Goal: Navigation & Orientation: Find specific page/section

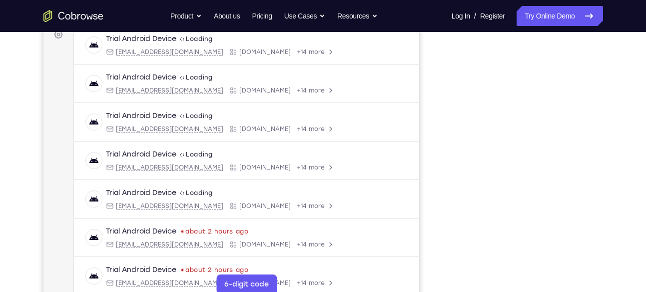
scroll to position [165, 0]
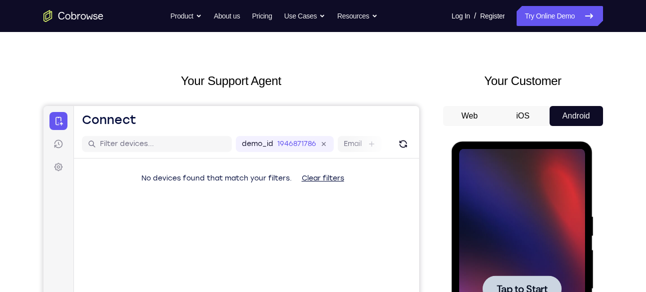
scroll to position [24, 0]
click at [525, 260] on div at bounding box center [522, 289] width 126 height 280
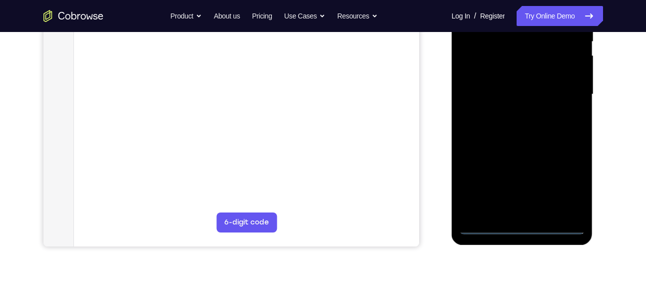
scroll to position [219, 0]
click at [525, 226] on div at bounding box center [522, 94] width 126 height 280
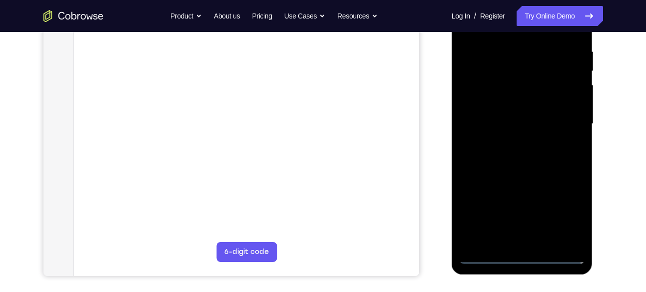
scroll to position [189, 0]
click at [566, 216] on div at bounding box center [522, 124] width 126 height 280
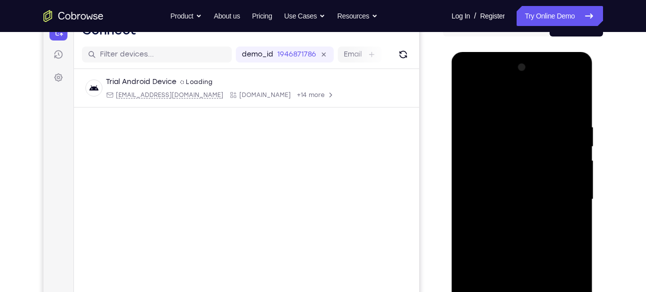
scroll to position [113, 0]
click at [495, 100] on div at bounding box center [522, 200] width 126 height 280
click at [568, 196] on div at bounding box center [522, 200] width 126 height 280
click at [514, 218] on div at bounding box center [522, 200] width 126 height 280
click at [514, 190] on div at bounding box center [522, 200] width 126 height 280
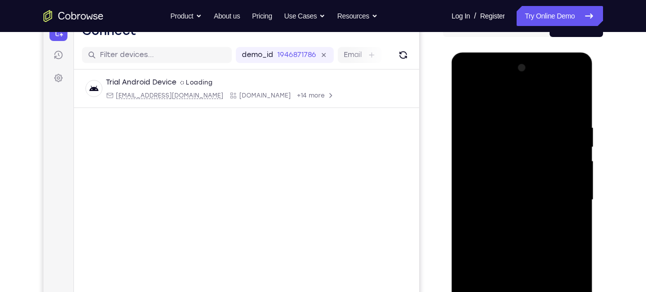
click at [515, 175] on div at bounding box center [522, 200] width 126 height 280
click at [522, 197] on div at bounding box center [522, 200] width 126 height 280
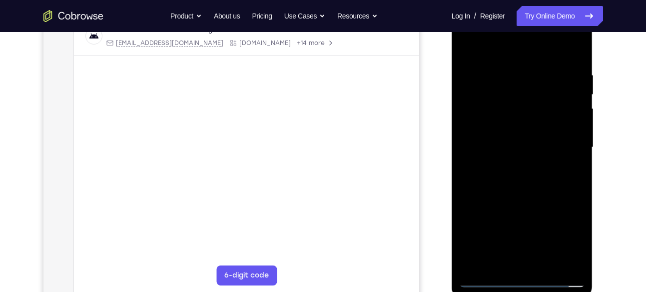
scroll to position [163, 0]
click at [528, 191] on div at bounding box center [522, 150] width 126 height 280
click at [548, 263] on div at bounding box center [522, 150] width 126 height 280
click at [530, 197] on div at bounding box center [522, 150] width 126 height 280
click at [542, 166] on div at bounding box center [522, 150] width 126 height 280
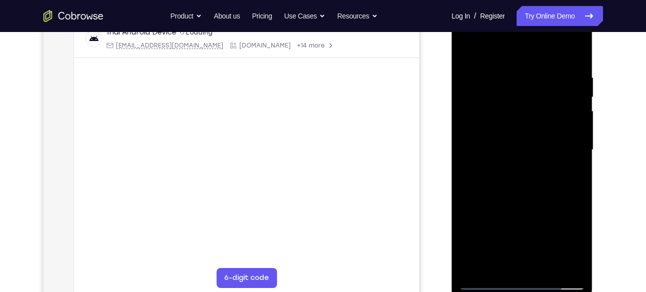
click at [493, 178] on div at bounding box center [522, 150] width 126 height 280
drag, startPoint x: 515, startPoint y: 52, endPoint x: 500, endPoint y: -42, distance: 95.2
click at [500, 2] on html "Online web based iOS Simulators and Android Emulators. Run iPhone, iPad, Mobile…" at bounding box center [523, 152] width 142 height 300
click at [498, 48] on div at bounding box center [522, 150] width 126 height 280
click at [479, 77] on div at bounding box center [522, 150] width 126 height 280
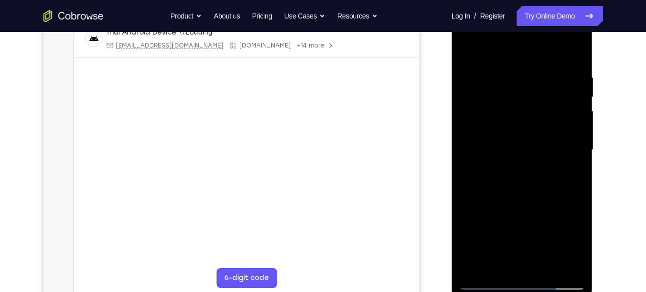
click at [516, 267] on div at bounding box center [522, 150] width 126 height 280
click at [497, 264] on div at bounding box center [522, 150] width 126 height 280
drag, startPoint x: 508, startPoint y: 248, endPoint x: 492, endPoint y: 93, distance: 155.8
click at [492, 93] on div at bounding box center [522, 150] width 126 height 280
drag, startPoint x: 492, startPoint y: 240, endPoint x: 497, endPoint y: 146, distance: 94.1
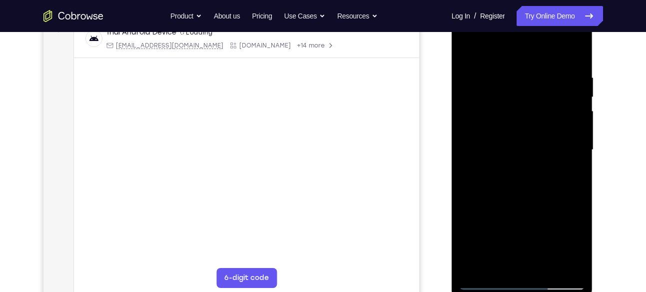
click at [497, 146] on div at bounding box center [522, 150] width 126 height 280
click at [468, 199] on div at bounding box center [522, 150] width 126 height 280
click at [496, 113] on div at bounding box center [522, 150] width 126 height 280
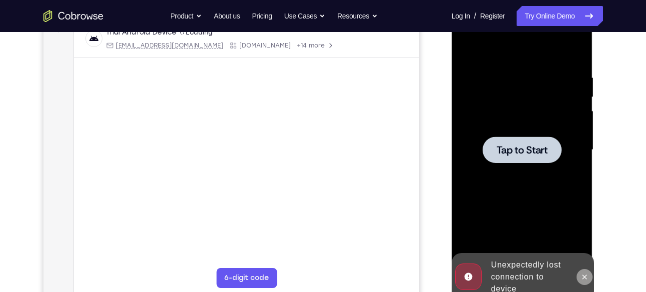
click at [581, 273] on icon at bounding box center [585, 277] width 8 height 8
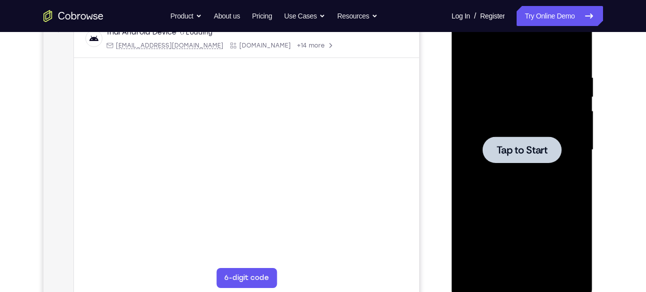
click at [514, 135] on div at bounding box center [522, 150] width 126 height 280
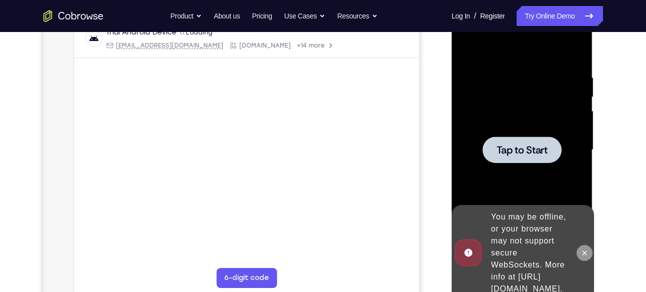
click at [583, 249] on icon at bounding box center [585, 253] width 8 height 8
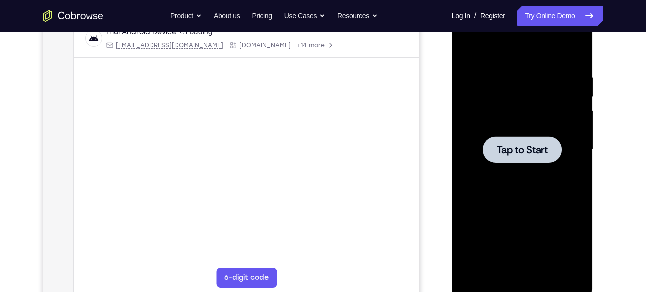
click at [524, 150] on span "Tap to Start" at bounding box center [522, 150] width 51 height 10
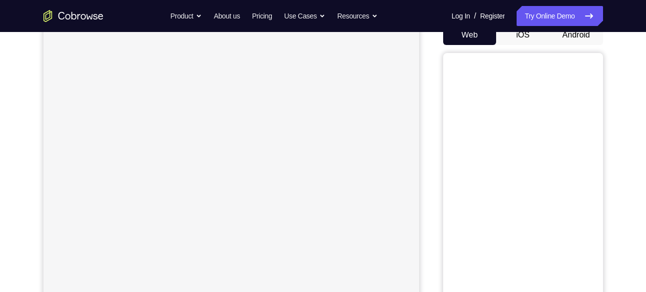
scroll to position [105, 0]
click at [580, 36] on button "Android" at bounding box center [576, 35] width 53 height 20
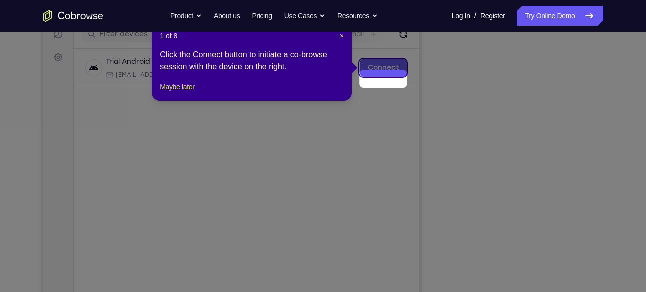
scroll to position [122, 0]
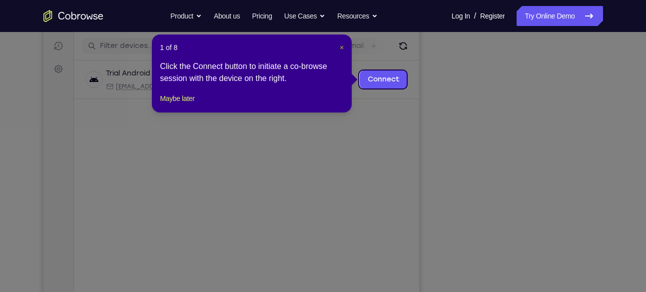
click at [342, 46] on span "×" at bounding box center [342, 47] width 4 height 8
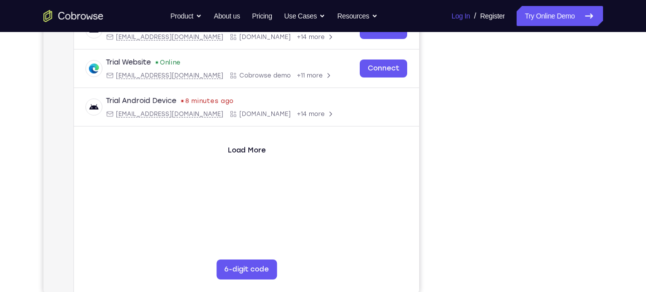
scroll to position [166, 0]
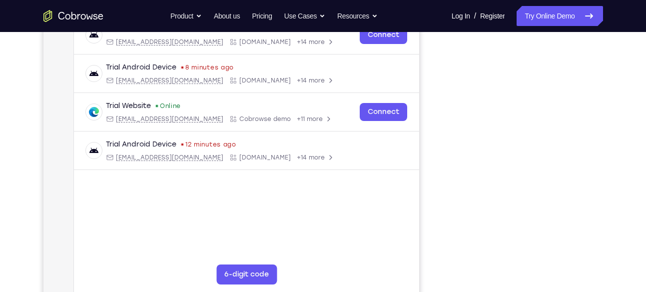
click at [438, 111] on div "Your Support Agent Your Customer Web iOS Android" at bounding box center [323, 114] width 560 height 369
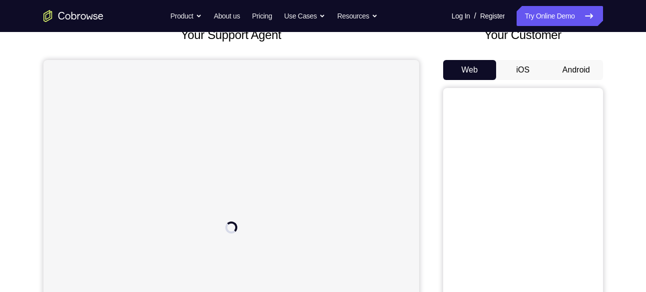
scroll to position [68, 0]
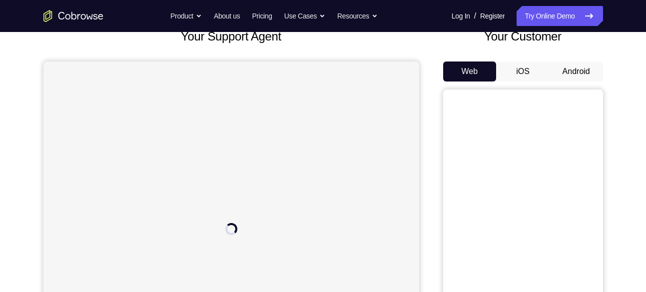
click at [575, 71] on button "Android" at bounding box center [576, 71] width 53 height 20
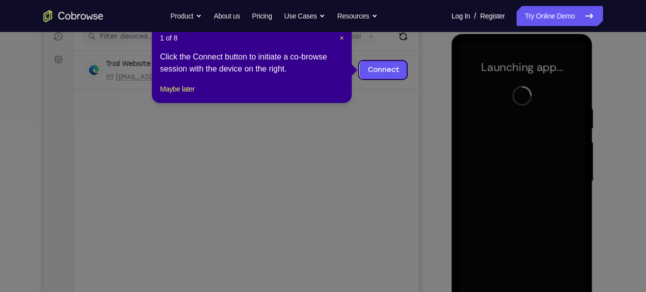
scroll to position [130, 0]
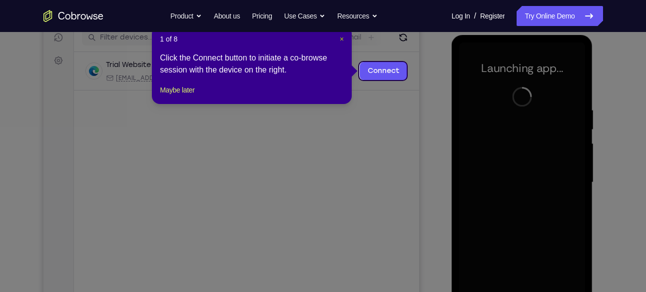
click at [344, 38] on span "×" at bounding box center [342, 39] width 4 height 8
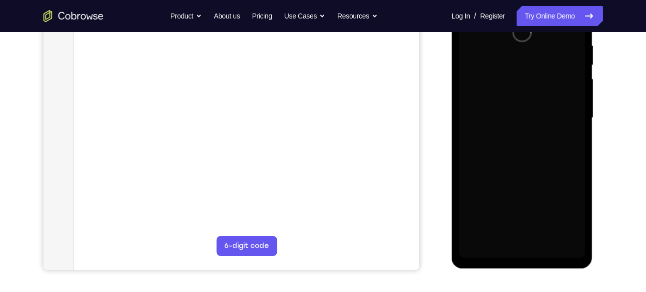
scroll to position [195, 0]
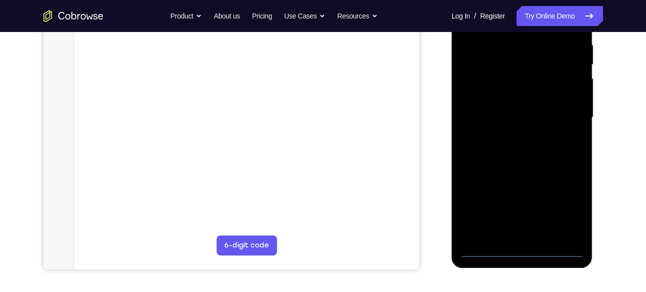
click at [521, 245] on div at bounding box center [522, 118] width 126 height 280
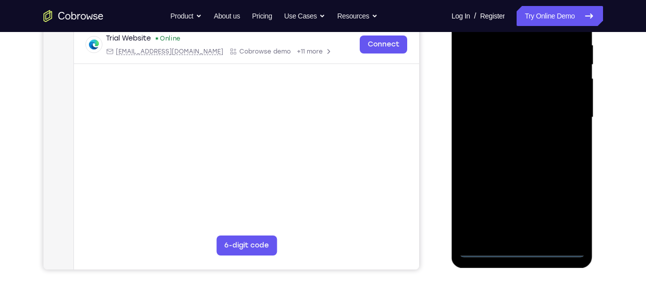
click at [523, 250] on div at bounding box center [522, 118] width 126 height 280
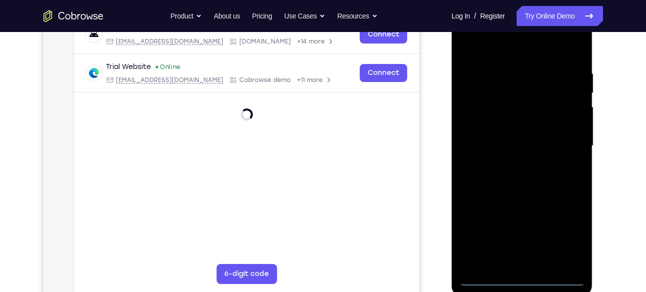
scroll to position [168, 0]
click at [568, 232] on div at bounding box center [522, 145] width 126 height 280
click at [492, 46] on div at bounding box center [522, 145] width 126 height 280
click at [563, 139] on div at bounding box center [522, 145] width 126 height 280
click at [515, 162] on div at bounding box center [522, 145] width 126 height 280
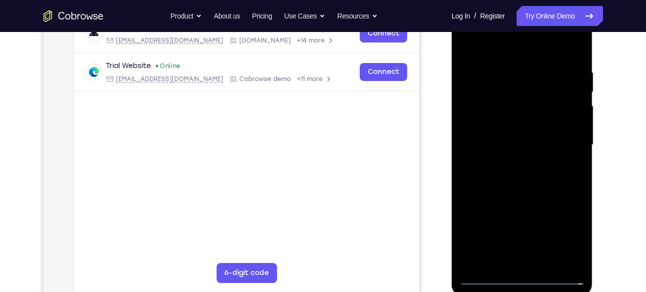
click at [516, 137] on div at bounding box center [522, 145] width 126 height 280
click at [508, 120] on div at bounding box center [522, 145] width 126 height 280
click at [528, 146] on div at bounding box center [522, 145] width 126 height 280
click at [541, 185] on div at bounding box center [522, 145] width 126 height 280
click at [543, 262] on div at bounding box center [522, 145] width 126 height 280
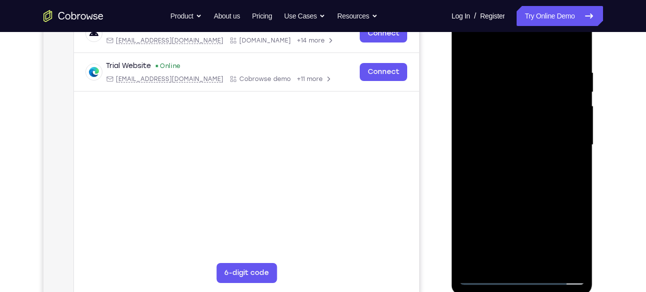
click at [529, 200] on div at bounding box center [522, 145] width 126 height 280
click at [526, 146] on div at bounding box center [522, 145] width 126 height 280
click at [498, 257] on div at bounding box center [522, 145] width 126 height 280
click at [554, 200] on div at bounding box center [522, 145] width 126 height 280
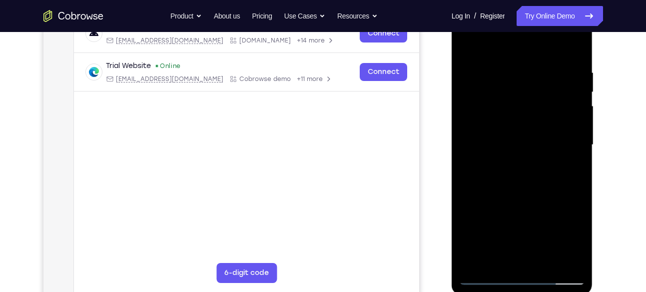
click at [469, 47] on div at bounding box center [522, 145] width 126 height 280
click at [510, 68] on div at bounding box center [522, 145] width 126 height 280
drag, startPoint x: 569, startPoint y: 123, endPoint x: 395, endPoint y: 129, distance: 173.6
click at [452, 129] on html "Online web based iOS Simulators and Android Emulators. Run iPhone, iPad, Mobile…" at bounding box center [523, 148] width 142 height 300
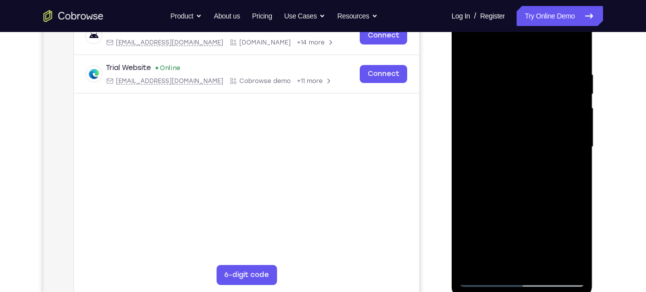
scroll to position [166, 0]
drag, startPoint x: 571, startPoint y: 130, endPoint x: 301, endPoint y: 137, distance: 270.5
click at [452, 137] on html "Online web based iOS Simulators and Android Emulators. Run iPhone, iPad, Mobile…" at bounding box center [523, 149] width 142 height 300
click at [574, 125] on div at bounding box center [522, 146] width 126 height 280
click at [576, 49] on div at bounding box center [522, 146] width 126 height 280
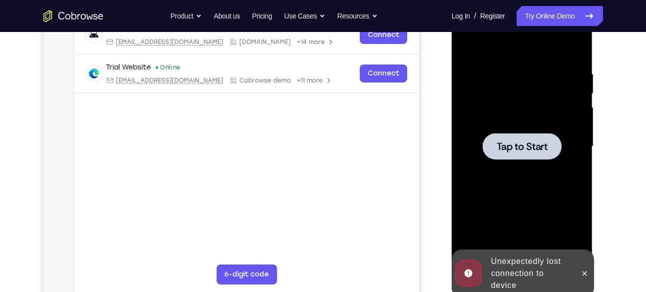
click at [545, 151] on span "Tap to Start" at bounding box center [522, 146] width 51 height 10
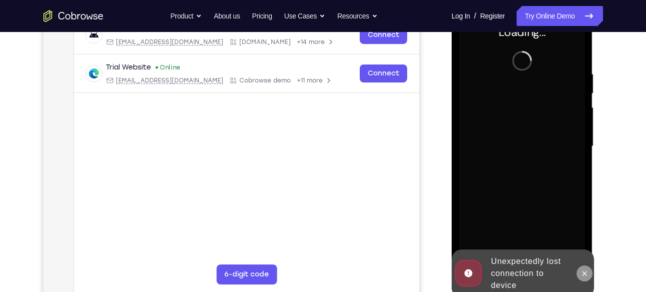
click at [588, 272] on icon at bounding box center [585, 273] width 8 height 8
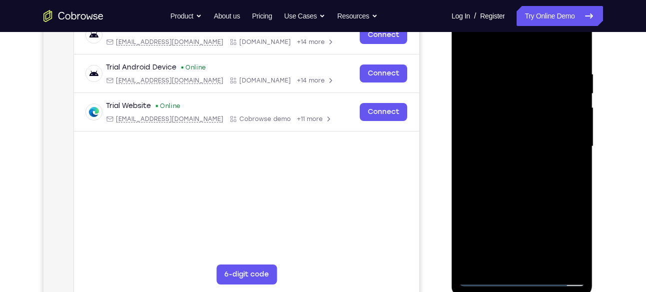
click at [522, 276] on div at bounding box center [522, 146] width 126 height 280
click at [561, 238] on div at bounding box center [522, 146] width 126 height 280
click at [490, 47] on div at bounding box center [522, 146] width 126 height 280
click at [563, 142] on div at bounding box center [522, 146] width 126 height 280
click at [513, 166] on div at bounding box center [522, 146] width 126 height 280
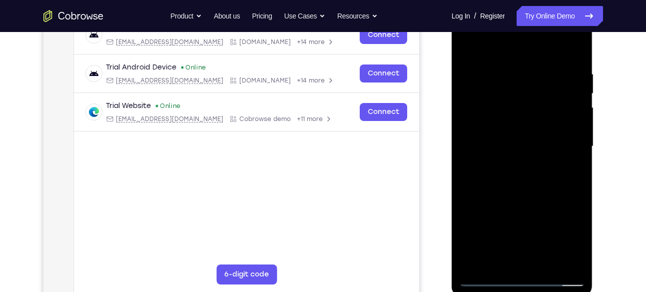
click at [524, 137] on div at bounding box center [522, 146] width 126 height 280
click at [519, 122] on div at bounding box center [522, 146] width 126 height 280
click at [537, 150] on div at bounding box center [522, 146] width 126 height 280
click at [533, 189] on div at bounding box center [522, 146] width 126 height 280
click at [512, 75] on div at bounding box center [522, 146] width 126 height 280
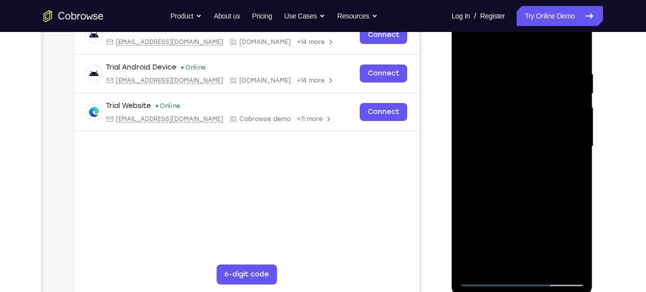
drag, startPoint x: 520, startPoint y: 53, endPoint x: 511, endPoint y: -47, distance: 100.9
click at [511, 0] on html "Online web based iOS Simulators and Android Emulators. Run iPhone, iPad, Mobile…" at bounding box center [523, 149] width 142 height 300
click at [576, 74] on div at bounding box center [522, 146] width 126 height 280
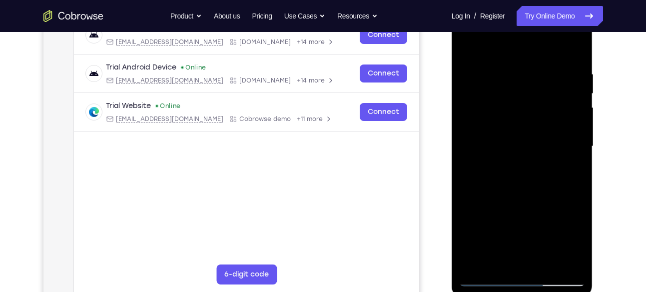
click at [576, 74] on div at bounding box center [522, 146] width 126 height 280
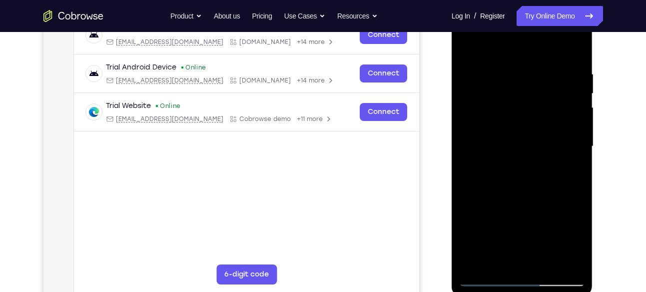
click at [576, 74] on div at bounding box center [522, 146] width 126 height 280
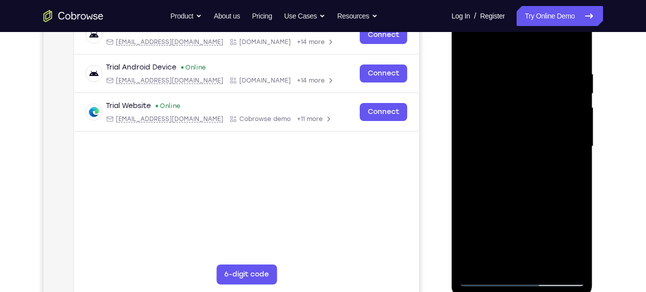
click at [576, 74] on div at bounding box center [522, 146] width 126 height 280
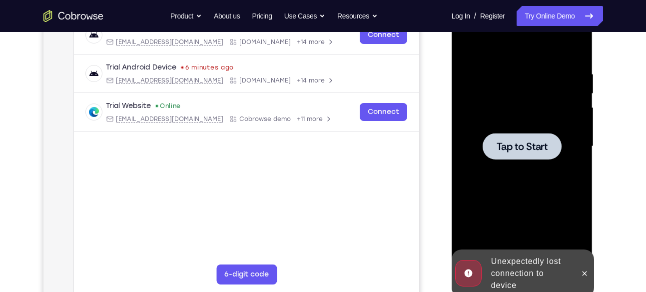
click at [498, 135] on div at bounding box center [522, 146] width 79 height 26
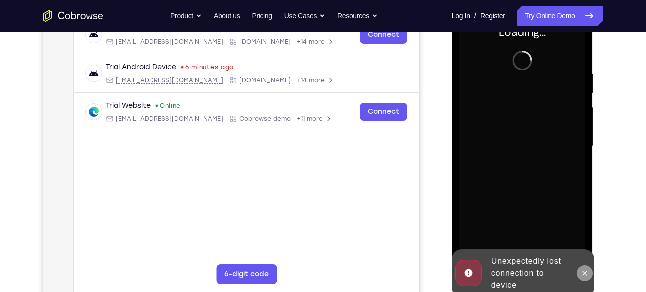
click at [585, 270] on icon at bounding box center [585, 273] width 8 height 8
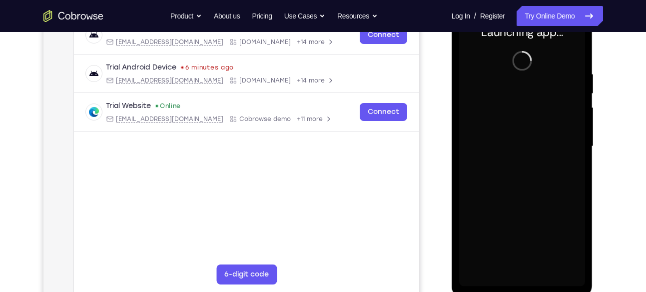
click at [522, 277] on div at bounding box center [522, 146] width 126 height 280
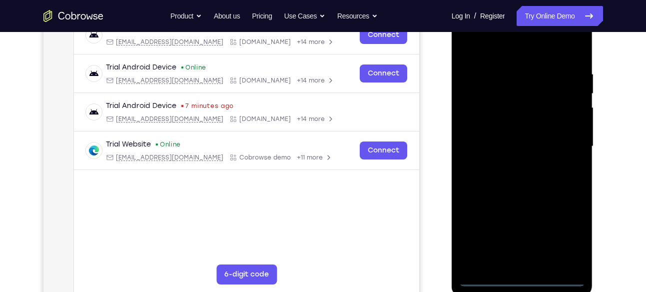
click at [522, 277] on div at bounding box center [522, 146] width 126 height 280
click at [571, 229] on div at bounding box center [522, 146] width 126 height 280
click at [481, 42] on div at bounding box center [522, 146] width 126 height 280
click at [560, 142] on div at bounding box center [522, 146] width 126 height 280
click at [510, 166] on div at bounding box center [522, 146] width 126 height 280
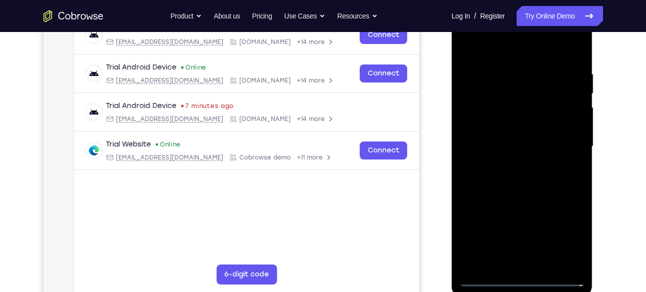
click at [514, 137] on div at bounding box center [522, 146] width 126 height 280
click at [514, 128] on div at bounding box center [522, 146] width 126 height 280
click at [531, 146] on div at bounding box center [522, 146] width 126 height 280
click at [536, 186] on div at bounding box center [522, 146] width 126 height 280
drag, startPoint x: 541, startPoint y: 221, endPoint x: 533, endPoint y: 141, distance: 79.9
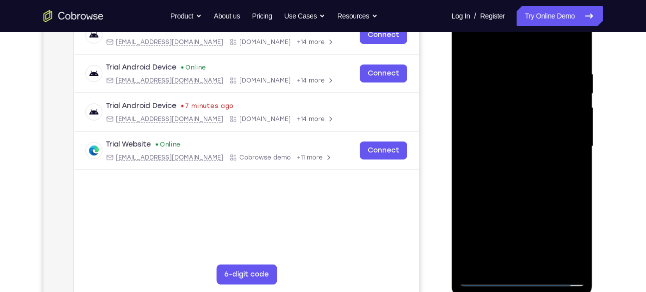
click at [533, 141] on div at bounding box center [522, 146] width 126 height 280
click at [573, 109] on div at bounding box center [522, 146] width 126 height 280
click at [549, 262] on div at bounding box center [522, 146] width 126 height 280
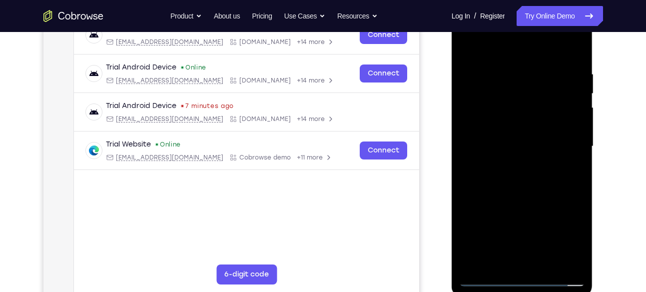
click at [533, 196] on div at bounding box center [522, 146] width 126 height 280
click at [486, 275] on div at bounding box center [522, 146] width 126 height 280
drag, startPoint x: 509, startPoint y: 53, endPoint x: 504, endPoint y: -21, distance: 75.2
click at [504, 0] on html "Online web based iOS Simulators and Android Emulators. Run iPhone, iPad, Mobile…" at bounding box center [523, 149] width 142 height 300
click at [508, 63] on div at bounding box center [522, 146] width 126 height 280
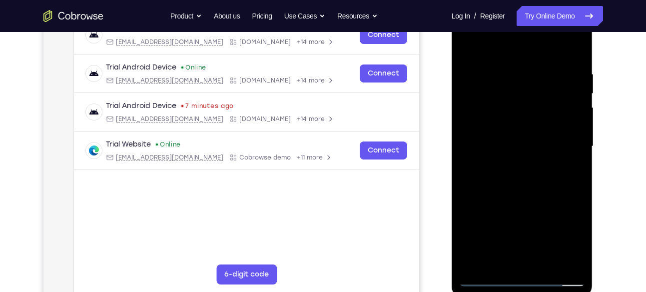
drag, startPoint x: 572, startPoint y: 111, endPoint x: 776, endPoint y: 147, distance: 207.1
click at [452, 111] on html "Online web based iOS Simulators and Android Emulators. Run iPhone, iPad, Mobile…" at bounding box center [523, 149] width 142 height 300
drag, startPoint x: 567, startPoint y: 133, endPoint x: 718, endPoint y: 147, distance: 151.6
click at [452, 111] on html "Online web based iOS Simulators and Android Emulators. Run iPhone, iPad, Mobile…" at bounding box center [523, 149] width 142 height 300
click at [574, 126] on div at bounding box center [522, 146] width 126 height 280
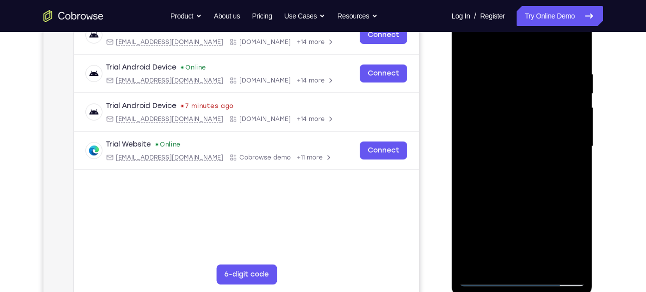
click at [575, 124] on div at bounding box center [522, 146] width 126 height 280
click at [473, 128] on div at bounding box center [522, 146] width 126 height 280
click at [575, 150] on div at bounding box center [522, 146] width 126 height 280
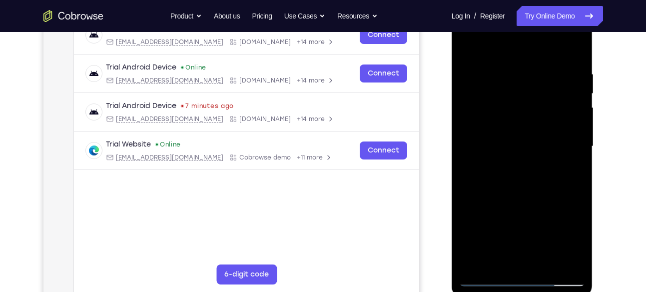
click at [575, 150] on div at bounding box center [522, 146] width 126 height 280
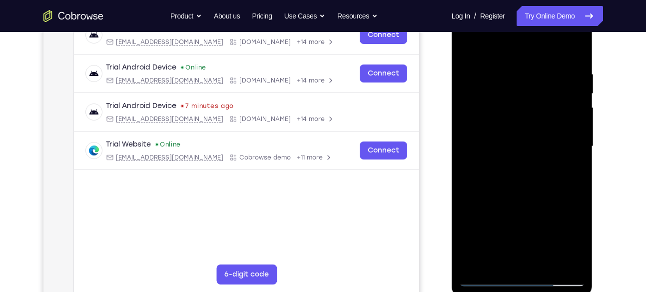
click at [575, 150] on div at bounding box center [522, 146] width 126 height 280
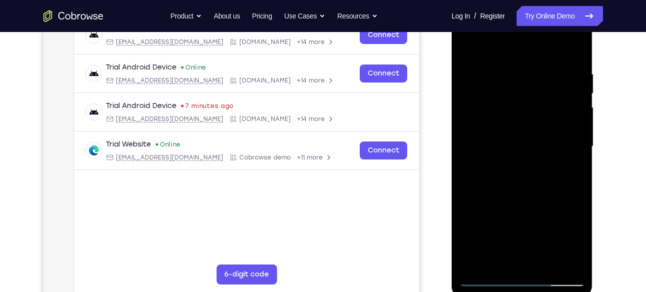
click at [575, 150] on div at bounding box center [522, 146] width 126 height 280
click at [470, 125] on div at bounding box center [522, 146] width 126 height 280
click at [522, 131] on div at bounding box center [522, 146] width 126 height 280
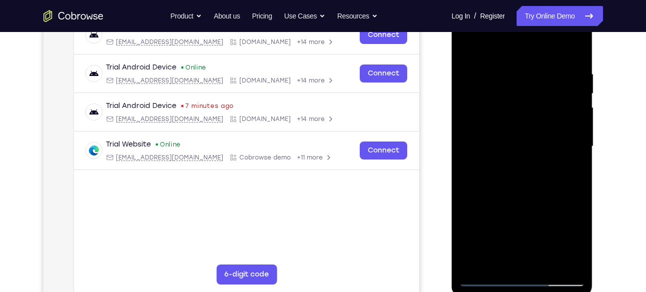
click at [530, 131] on div at bounding box center [522, 146] width 126 height 280
click at [576, 144] on div at bounding box center [522, 146] width 126 height 280
drag, startPoint x: 539, startPoint y: 182, endPoint x: 525, endPoint y: 257, distance: 76.2
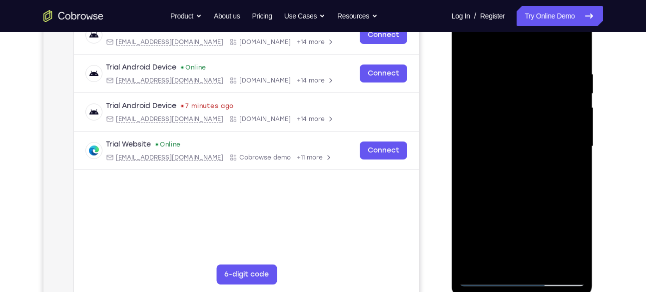
click at [525, 257] on div at bounding box center [522, 146] width 126 height 280
click at [467, 143] on div at bounding box center [522, 146] width 126 height 280
click at [468, 150] on div at bounding box center [522, 146] width 126 height 280
click at [468, 217] on div at bounding box center [522, 146] width 126 height 280
click at [529, 154] on div at bounding box center [522, 146] width 126 height 280
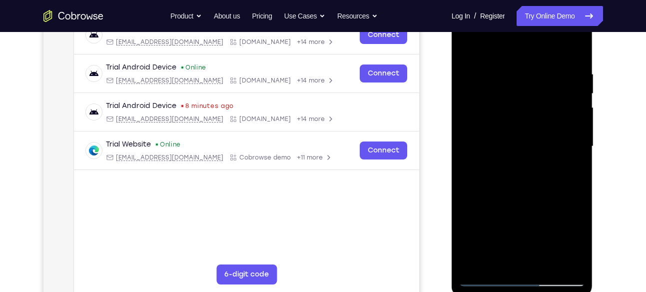
drag, startPoint x: 542, startPoint y: 216, endPoint x: 544, endPoint y: 100, distance: 116.0
click at [544, 100] on div at bounding box center [522, 146] width 126 height 280
drag, startPoint x: 550, startPoint y: 178, endPoint x: 538, endPoint y: 96, distance: 82.9
click at [538, 96] on div at bounding box center [522, 146] width 126 height 280
drag, startPoint x: 522, startPoint y: 198, endPoint x: 529, endPoint y: 101, distance: 97.7
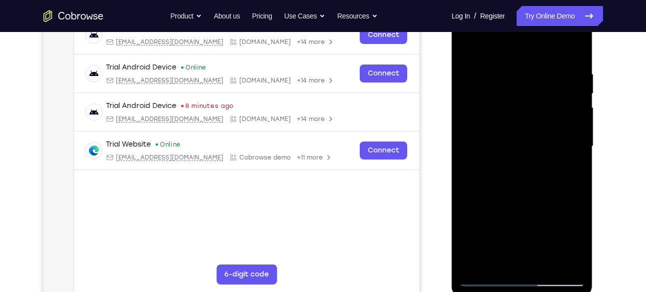
click at [529, 101] on div at bounding box center [522, 146] width 126 height 280
drag, startPoint x: 536, startPoint y: 224, endPoint x: 544, endPoint y: 107, distance: 117.3
click at [544, 107] on div at bounding box center [522, 146] width 126 height 280
drag, startPoint x: 545, startPoint y: 198, endPoint x: 545, endPoint y: 176, distance: 22.5
click at [545, 176] on div at bounding box center [522, 146] width 126 height 280
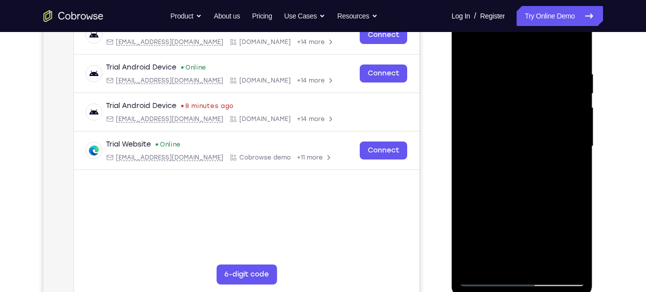
click at [575, 127] on div at bounding box center [522, 146] width 126 height 280
drag, startPoint x: 569, startPoint y: 117, endPoint x: 557, endPoint y: 241, distance: 124.0
click at [557, 241] on div at bounding box center [522, 146] width 126 height 280
click at [576, 154] on div at bounding box center [522, 146] width 126 height 280
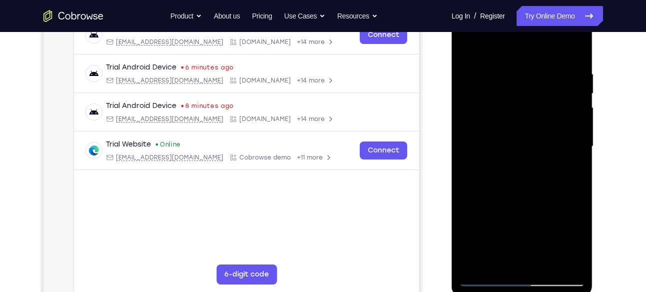
click at [576, 154] on div at bounding box center [522, 146] width 126 height 280
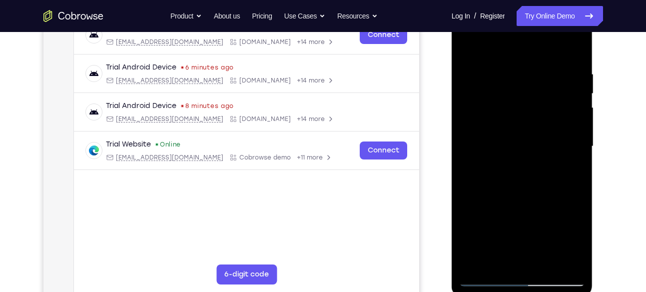
click at [467, 44] on div at bounding box center [522, 146] width 126 height 280
click at [466, 42] on div at bounding box center [522, 146] width 126 height 280
click at [577, 76] on div at bounding box center [522, 146] width 126 height 280
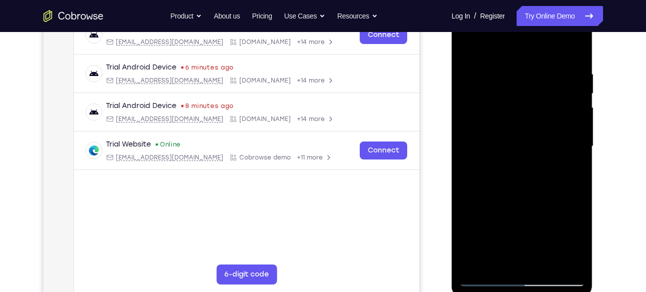
click at [577, 76] on div at bounding box center [522, 146] width 126 height 280
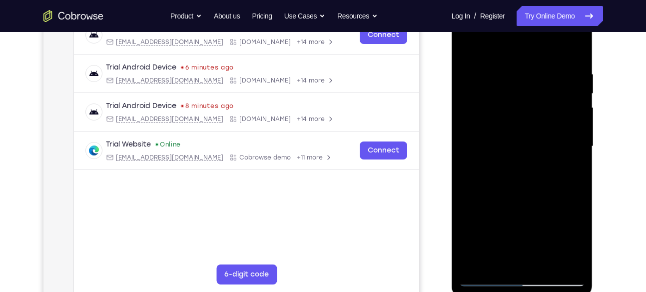
click at [577, 76] on div at bounding box center [522, 146] width 126 height 280
drag, startPoint x: 577, startPoint y: 76, endPoint x: 782, endPoint y: 141, distance: 215.5
click at [452, 106] on html "Online web based iOS Simulators and Android Emulators. Run iPhone, iPad, Mobile…" at bounding box center [523, 149] width 142 height 300
click at [569, 149] on div at bounding box center [522, 146] width 126 height 280
click at [575, 145] on div at bounding box center [522, 146] width 126 height 280
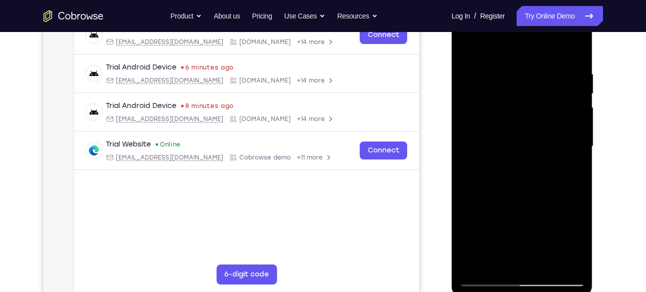
click at [575, 145] on div at bounding box center [522, 146] width 126 height 280
click at [469, 162] on div at bounding box center [522, 146] width 126 height 280
click at [573, 119] on div at bounding box center [522, 146] width 126 height 280
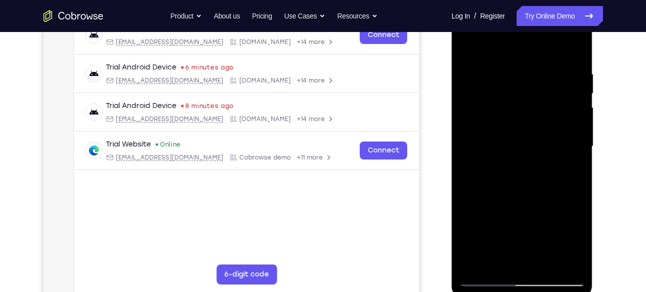
click at [573, 119] on div at bounding box center [522, 146] width 126 height 280
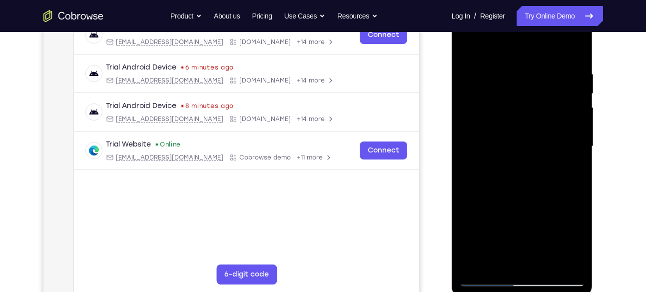
click at [573, 119] on div at bounding box center [522, 146] width 126 height 280
drag, startPoint x: 576, startPoint y: 124, endPoint x: 797, endPoint y: 156, distance: 223.7
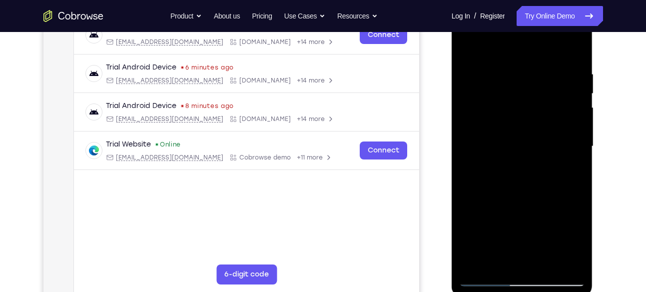
click at [452, 121] on html "Online web based iOS Simulators and Android Emulators. Run iPhone, iPad, Mobile…" at bounding box center [523, 149] width 142 height 300
click at [579, 133] on div at bounding box center [522, 146] width 126 height 280
click at [573, 134] on div at bounding box center [522, 146] width 126 height 280
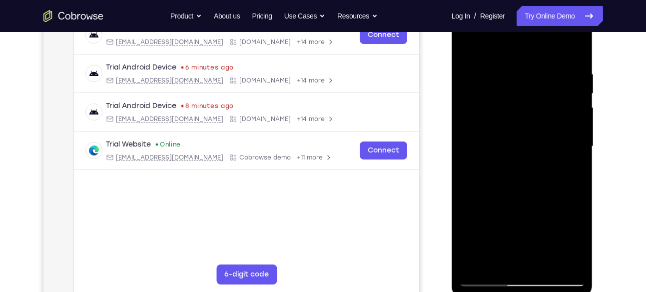
click at [573, 134] on div at bounding box center [522, 146] width 126 height 280
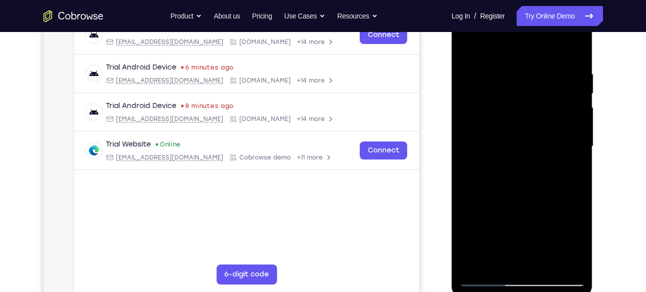
click at [573, 134] on div at bounding box center [522, 146] width 126 height 280
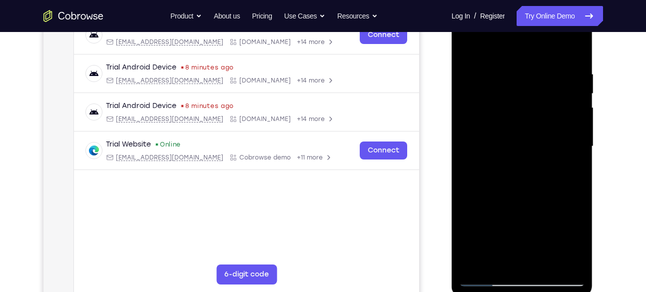
drag, startPoint x: 575, startPoint y: 134, endPoint x: 400, endPoint y: 123, distance: 175.3
click at [452, 123] on html "Online web based iOS Simulators and Android Emulators. Run iPhone, iPad, Mobile…" at bounding box center [523, 149] width 142 height 300
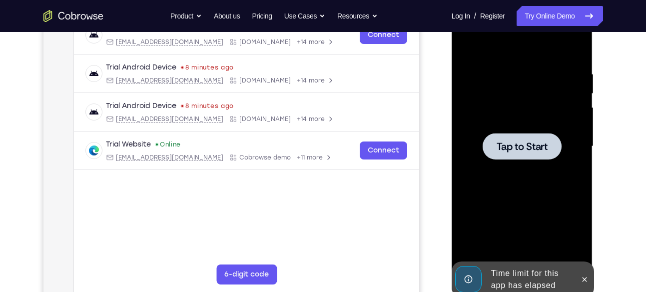
click at [538, 147] on span "Tap to Start" at bounding box center [522, 146] width 51 height 10
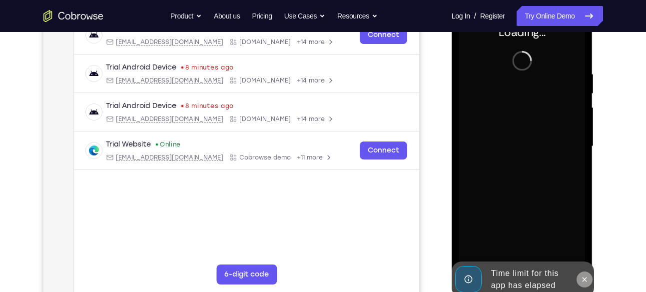
click at [587, 283] on button at bounding box center [585, 279] width 16 height 16
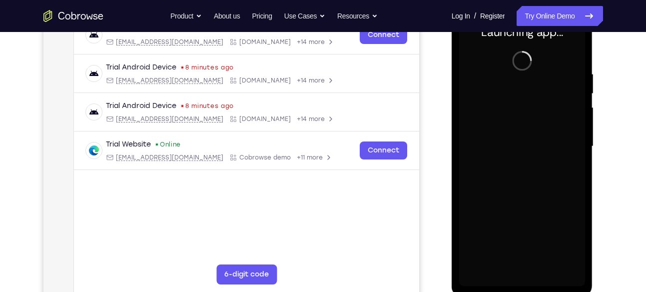
click at [520, 278] on div at bounding box center [522, 146] width 126 height 280
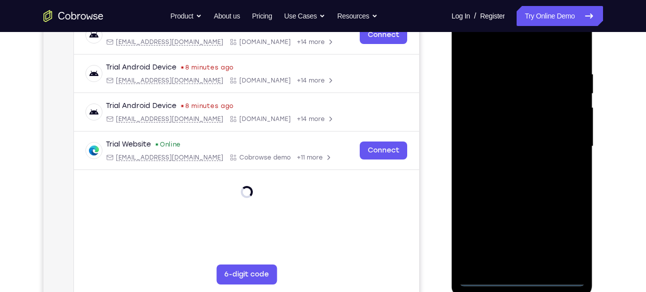
click at [520, 278] on div at bounding box center [522, 146] width 126 height 280
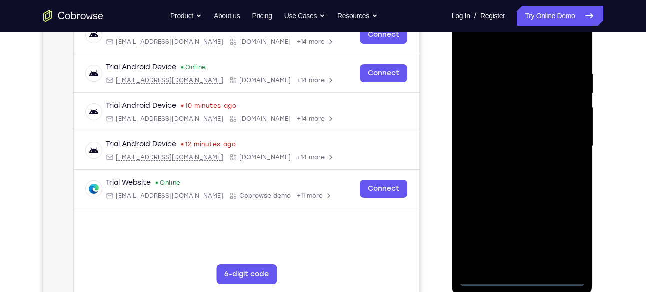
click at [565, 231] on div at bounding box center [522, 146] width 126 height 280
click at [485, 46] on div at bounding box center [522, 146] width 126 height 280
click at [566, 145] on div at bounding box center [522, 146] width 126 height 280
click at [511, 164] on div at bounding box center [522, 146] width 126 height 280
click at [513, 136] on div at bounding box center [522, 146] width 126 height 280
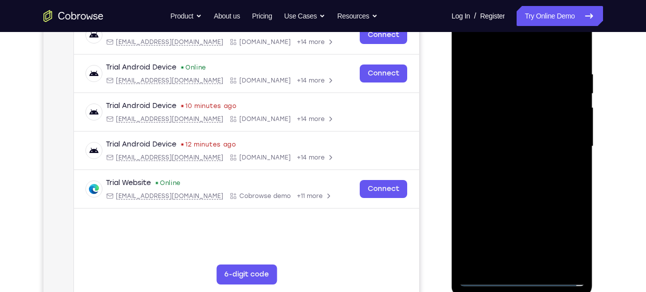
click at [516, 123] on div at bounding box center [522, 146] width 126 height 280
click at [497, 104] on div at bounding box center [522, 146] width 126 height 280
click at [569, 127] on div at bounding box center [522, 146] width 126 height 280
click at [554, 148] on div at bounding box center [522, 146] width 126 height 280
click at [535, 184] on div at bounding box center [522, 146] width 126 height 280
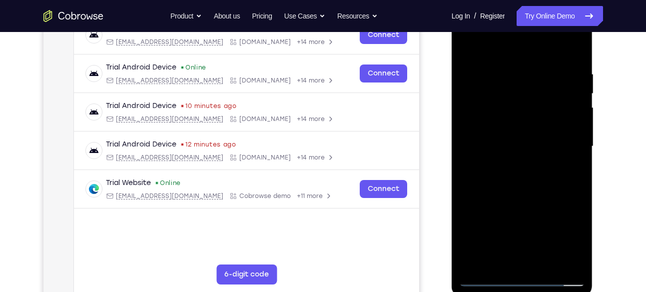
click at [511, 77] on div at bounding box center [522, 146] width 126 height 280
drag, startPoint x: 508, startPoint y: 53, endPoint x: 520, endPoint y: -27, distance: 80.9
click at [520, 0] on html "Online web based iOS Simulators and Android Emulators. Run iPhone, iPad, Mobile…" at bounding box center [523, 149] width 142 height 300
click at [570, 118] on div at bounding box center [522, 146] width 126 height 280
drag, startPoint x: 575, startPoint y: 127, endPoint x: 382, endPoint y: 121, distance: 192.5
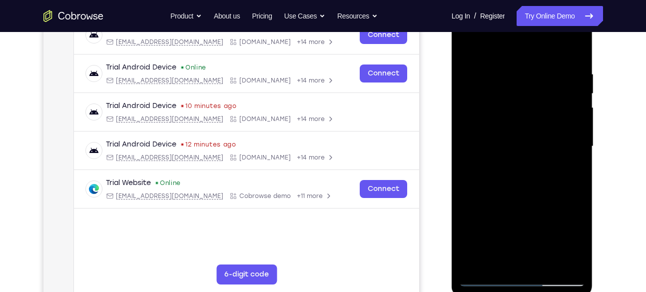
click at [452, 121] on html "Online web based iOS Simulators and Android Emulators. Run iPhone, iPad, Mobile…" at bounding box center [523, 149] width 142 height 300
drag, startPoint x: 576, startPoint y: 131, endPoint x: 336, endPoint y: 127, distance: 240.0
click at [452, 127] on html "Online web based iOS Simulators and Android Emulators. Run iPhone, iPad, Mobile…" at bounding box center [523, 149] width 142 height 300
drag, startPoint x: 577, startPoint y: 163, endPoint x: 403, endPoint y: 166, distance: 174.0
click at [452, 166] on html "Online web based iOS Simulators and Android Emulators. Run iPhone, iPad, Mobile…" at bounding box center [523, 149] width 142 height 300
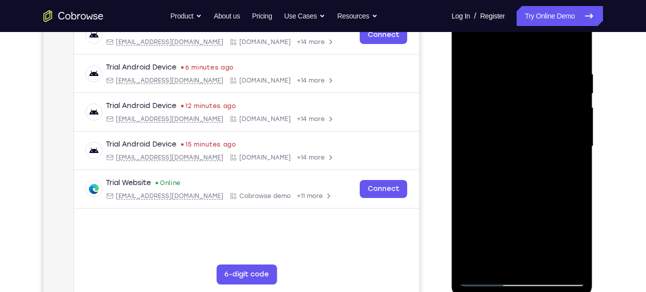
click at [576, 150] on div at bounding box center [522, 146] width 126 height 280
drag, startPoint x: 576, startPoint y: 150, endPoint x: 313, endPoint y: 144, distance: 263.0
click at [452, 144] on html "Online web based iOS Simulators and Android Emulators. Run iPhone, iPad, Mobile…" at bounding box center [523, 149] width 142 height 300
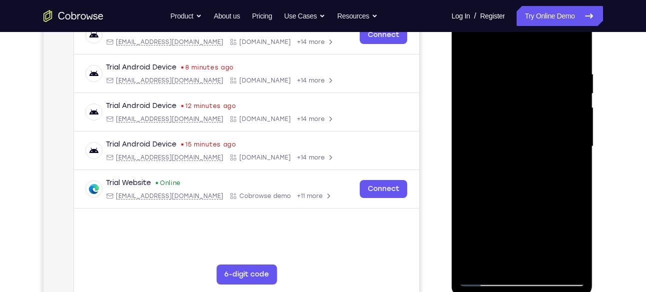
click at [572, 49] on div at bounding box center [522, 146] width 126 height 280
drag, startPoint x: 537, startPoint y: 215, endPoint x: 562, endPoint y: 97, distance: 120.6
click at [562, 97] on div at bounding box center [522, 146] width 126 height 280
click at [536, 118] on div at bounding box center [522, 146] width 126 height 280
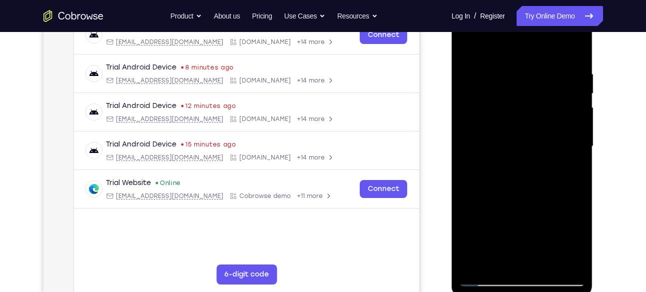
drag, startPoint x: 556, startPoint y: 180, endPoint x: 553, endPoint y: 61, distance: 119.0
click at [553, 61] on div at bounding box center [522, 146] width 126 height 280
drag, startPoint x: 540, startPoint y: 188, endPoint x: 552, endPoint y: 60, distance: 129.0
click at [552, 60] on div at bounding box center [522, 146] width 126 height 280
drag, startPoint x: 545, startPoint y: 214, endPoint x: 521, endPoint y: 86, distance: 130.1
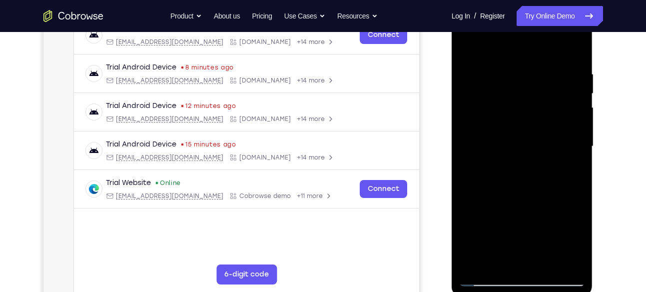
click at [521, 86] on div at bounding box center [522, 146] width 126 height 280
click at [544, 262] on div at bounding box center [522, 146] width 126 height 280
click at [527, 199] on div at bounding box center [522, 146] width 126 height 280
click at [470, 42] on div at bounding box center [522, 146] width 126 height 280
drag, startPoint x: 528, startPoint y: 164, endPoint x: 561, endPoint y: 1, distance: 165.7
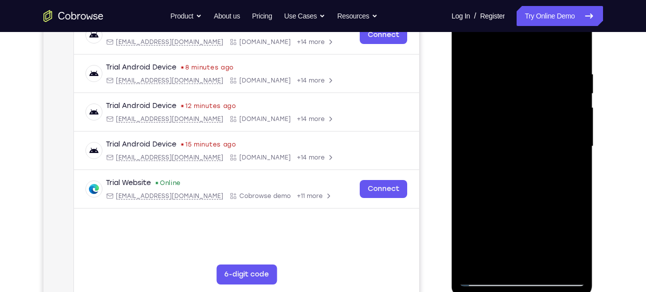
click at [561, 1] on div at bounding box center [522, 148] width 141 height 298
drag, startPoint x: 536, startPoint y: 139, endPoint x: 522, endPoint y: 317, distance: 178.0
click at [522, 291] on html "Online web based iOS Simulators and Android Emulators. Run iPhone, iPad, Mobile…" at bounding box center [523, 149] width 142 height 300
drag, startPoint x: 526, startPoint y: 104, endPoint x: 488, endPoint y: 317, distance: 216.4
click at [488, 291] on html "Online web based iOS Simulators and Android Emulators. Run iPhone, iPad, Mobile…" at bounding box center [523, 149] width 142 height 300
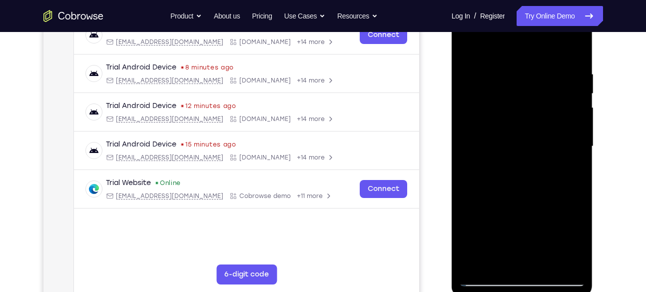
click at [577, 44] on div at bounding box center [522, 146] width 126 height 280
click at [470, 44] on div at bounding box center [522, 146] width 126 height 280
click at [546, 66] on div at bounding box center [522, 146] width 126 height 280
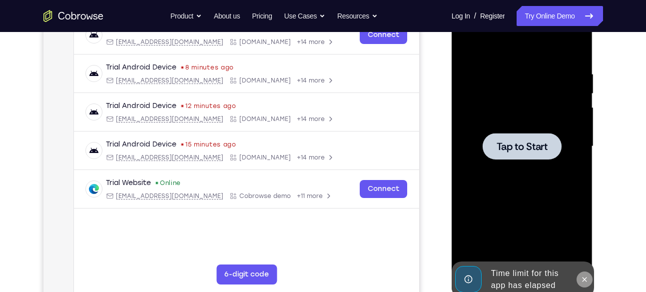
click at [585, 276] on icon at bounding box center [585, 279] width 8 height 8
